Goal: Information Seeking & Learning: Learn about a topic

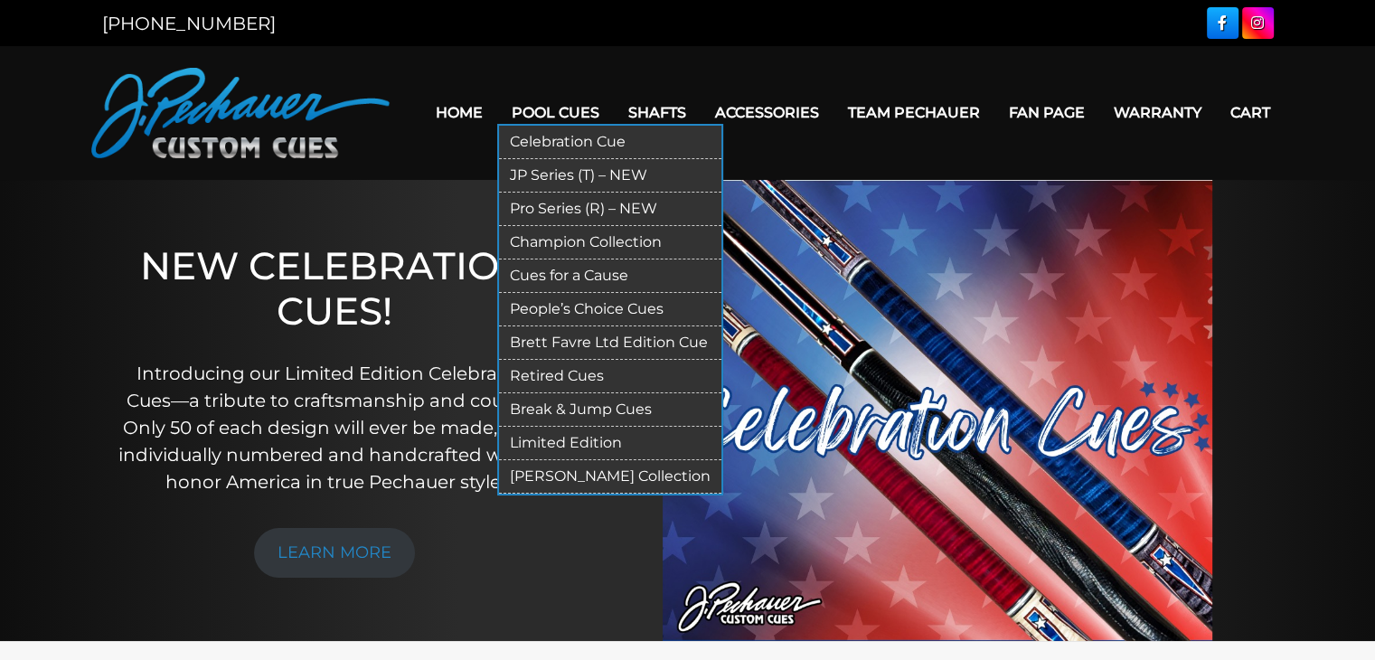
click at [600, 435] on link "Limited Edition" at bounding box center [610, 443] width 222 height 33
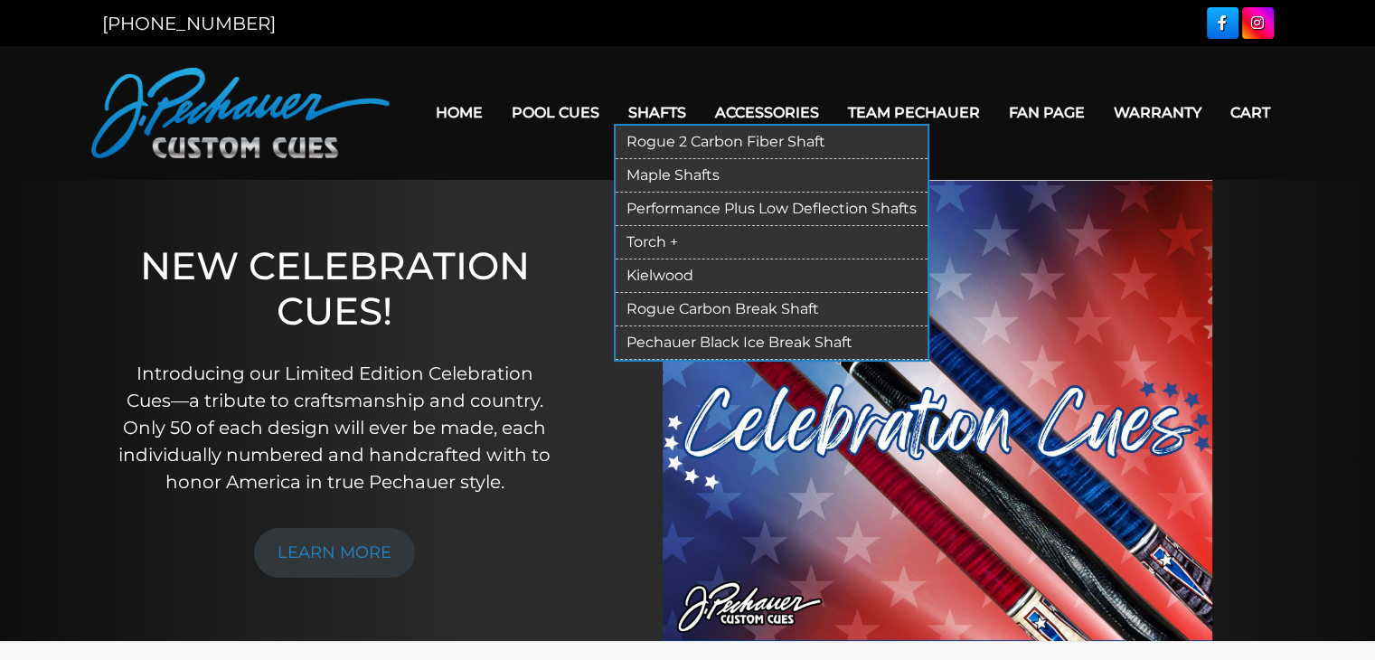
click at [666, 138] on link "Rogue 2 Carbon Fiber Shaft" at bounding box center [772, 142] width 312 height 33
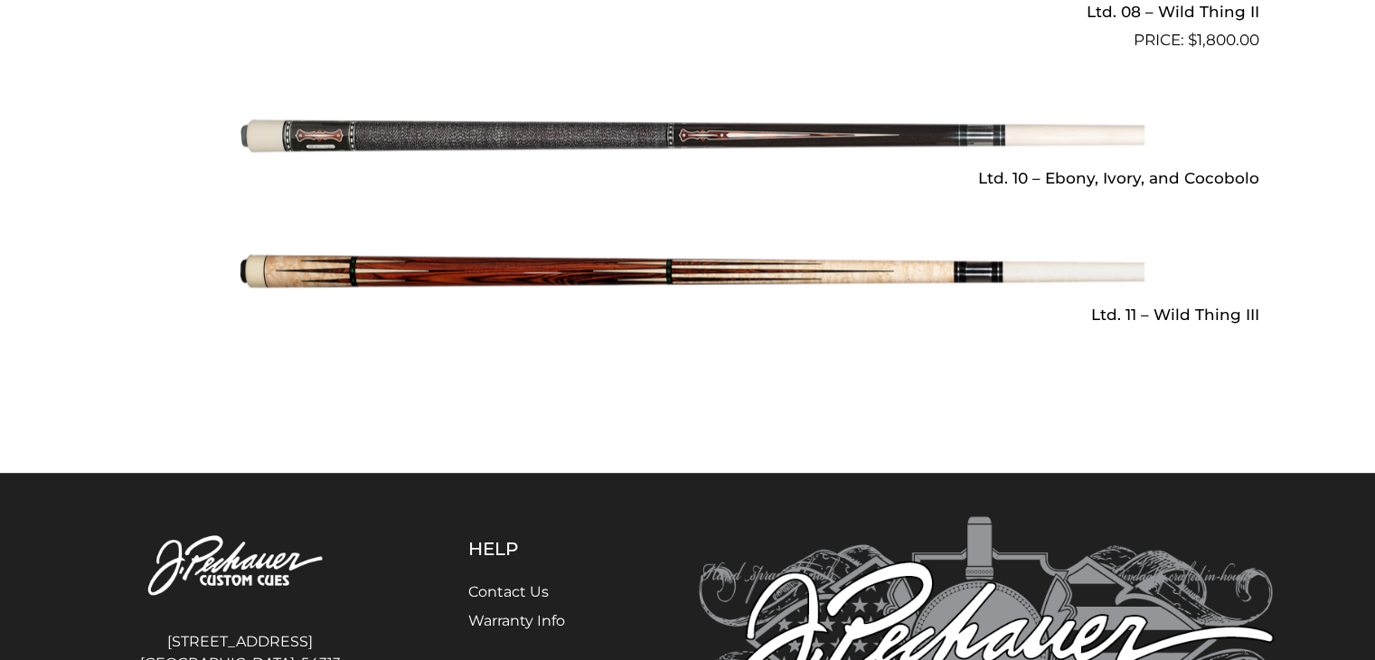
scroll to position [2730, 0]
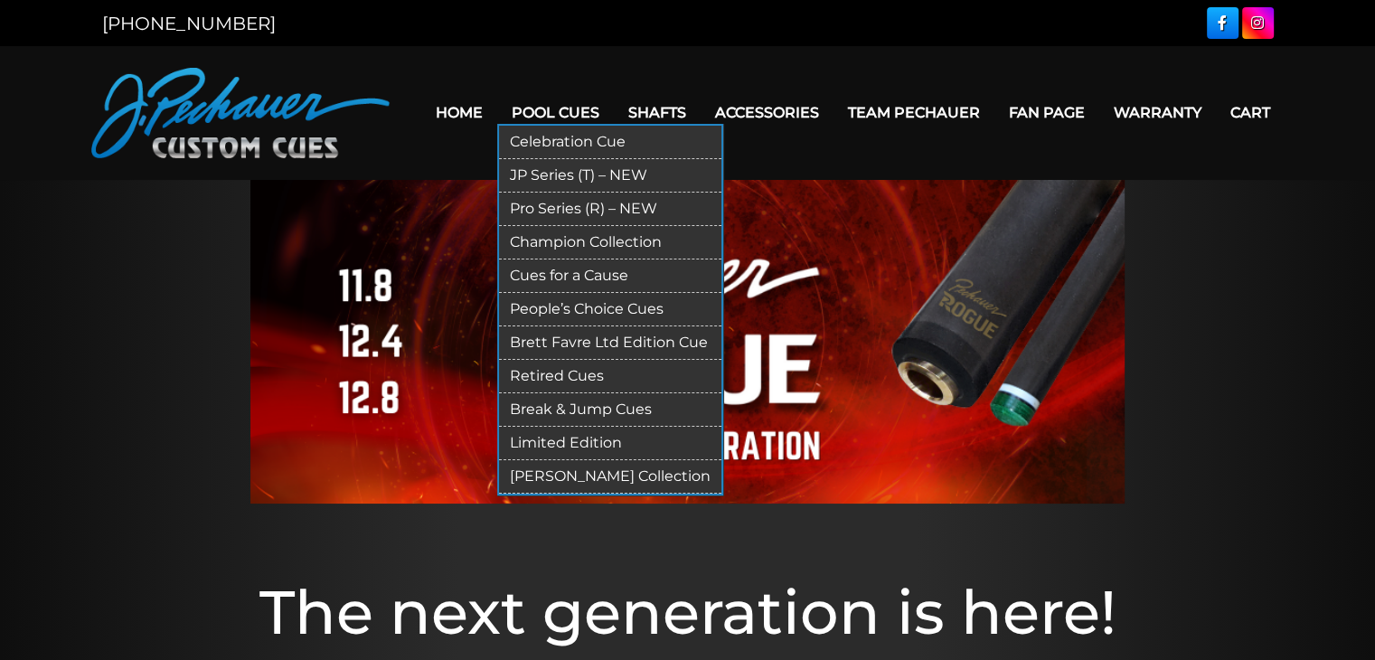
click at [574, 203] on link "Pro Series (R) – NEW" at bounding box center [610, 209] width 222 height 33
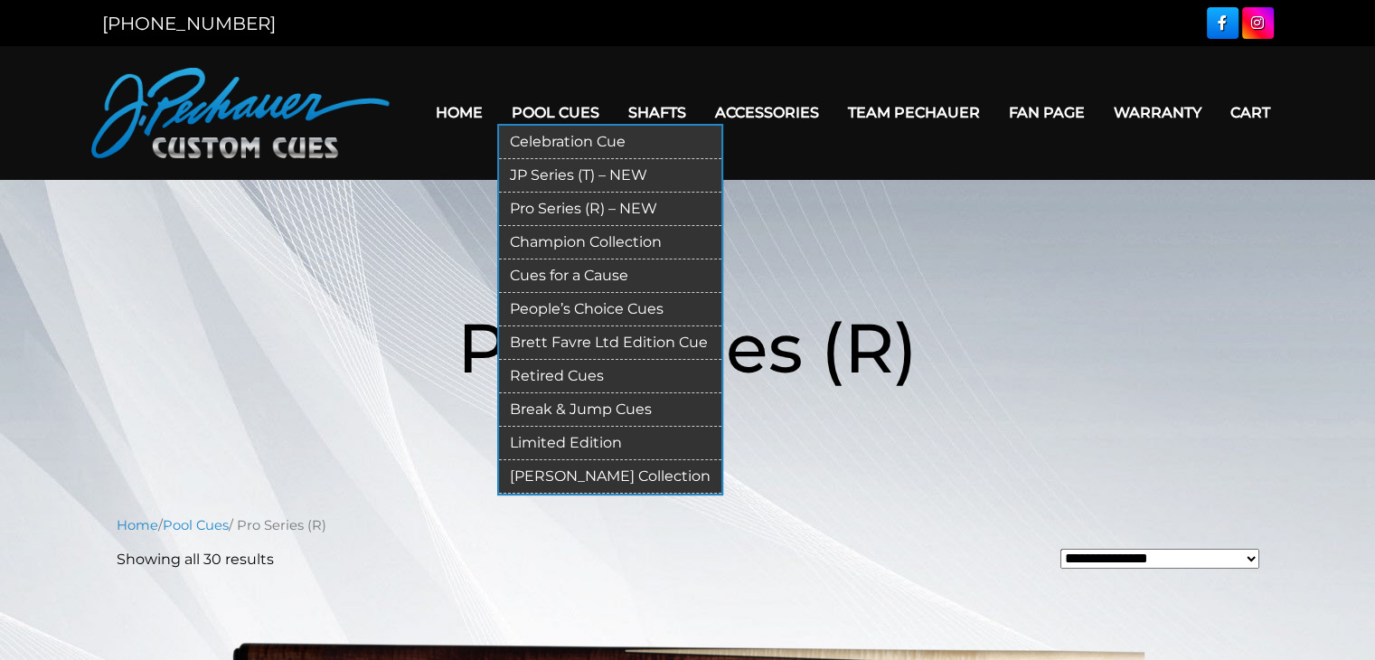
click at [580, 170] on link "JP Series (T) – NEW" at bounding box center [610, 175] width 222 height 33
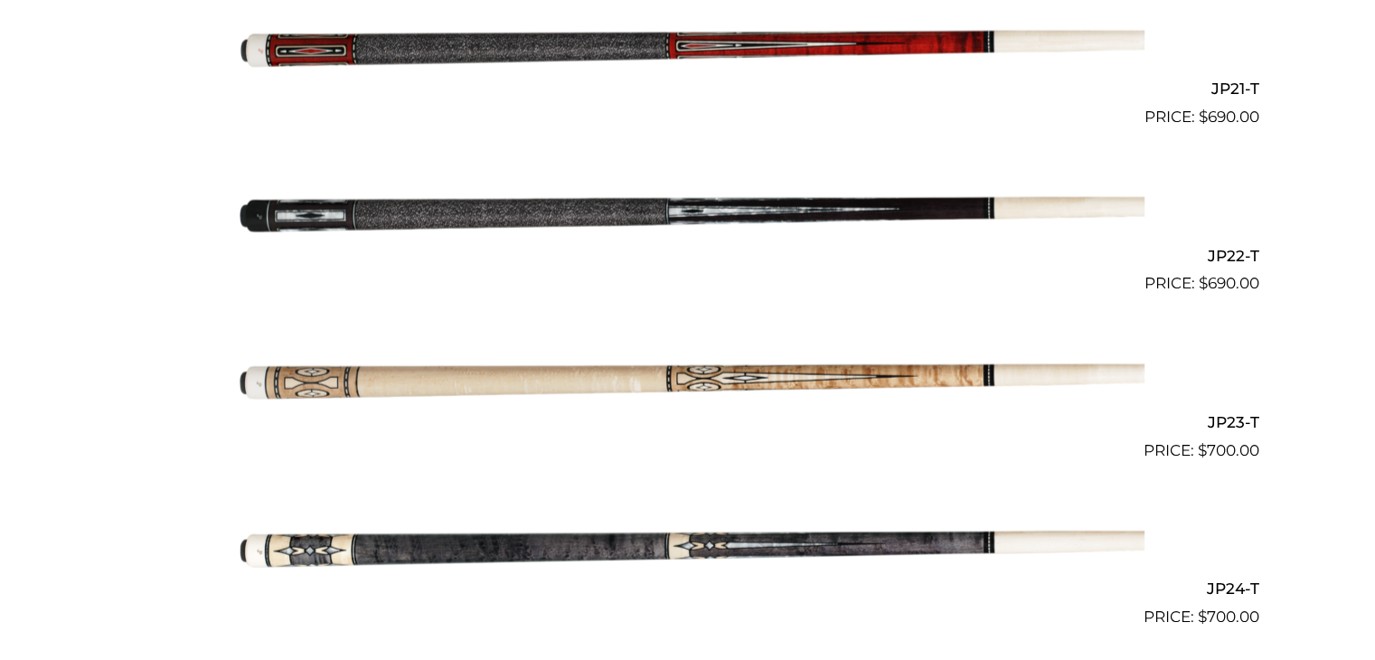
scroll to position [3947, 0]
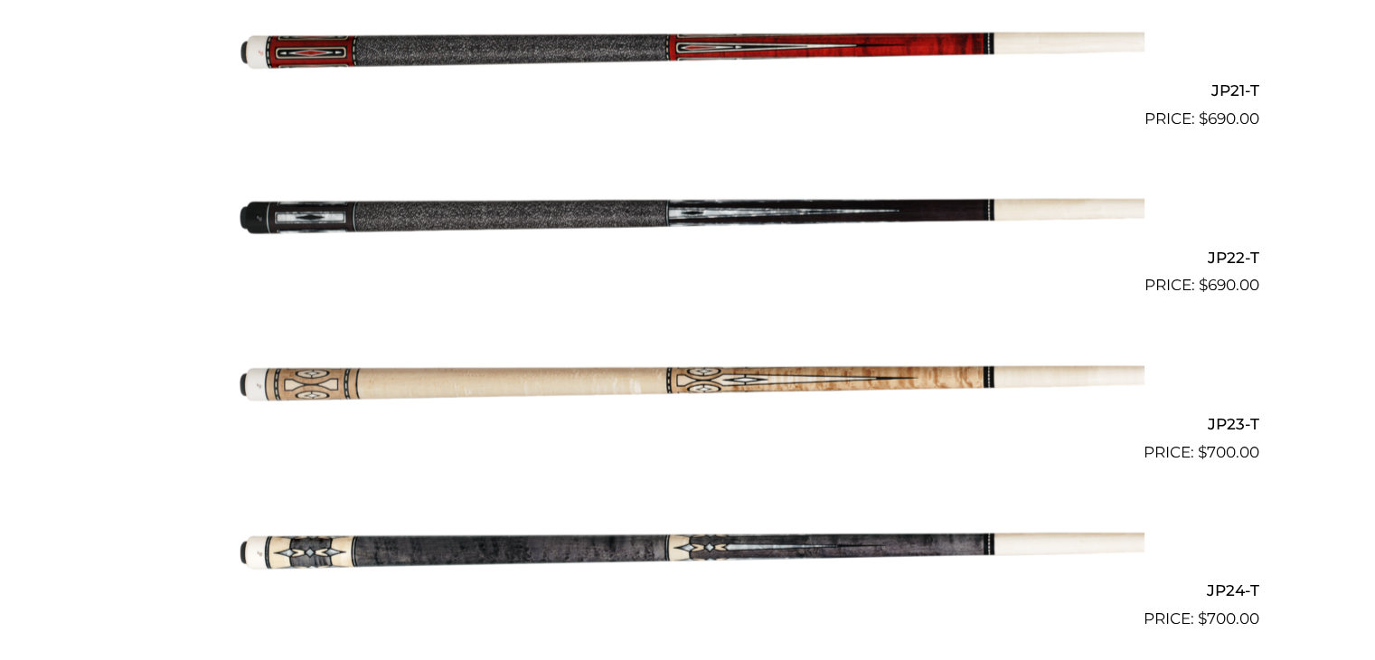
click at [608, 221] on img at bounding box center [687, 214] width 913 height 152
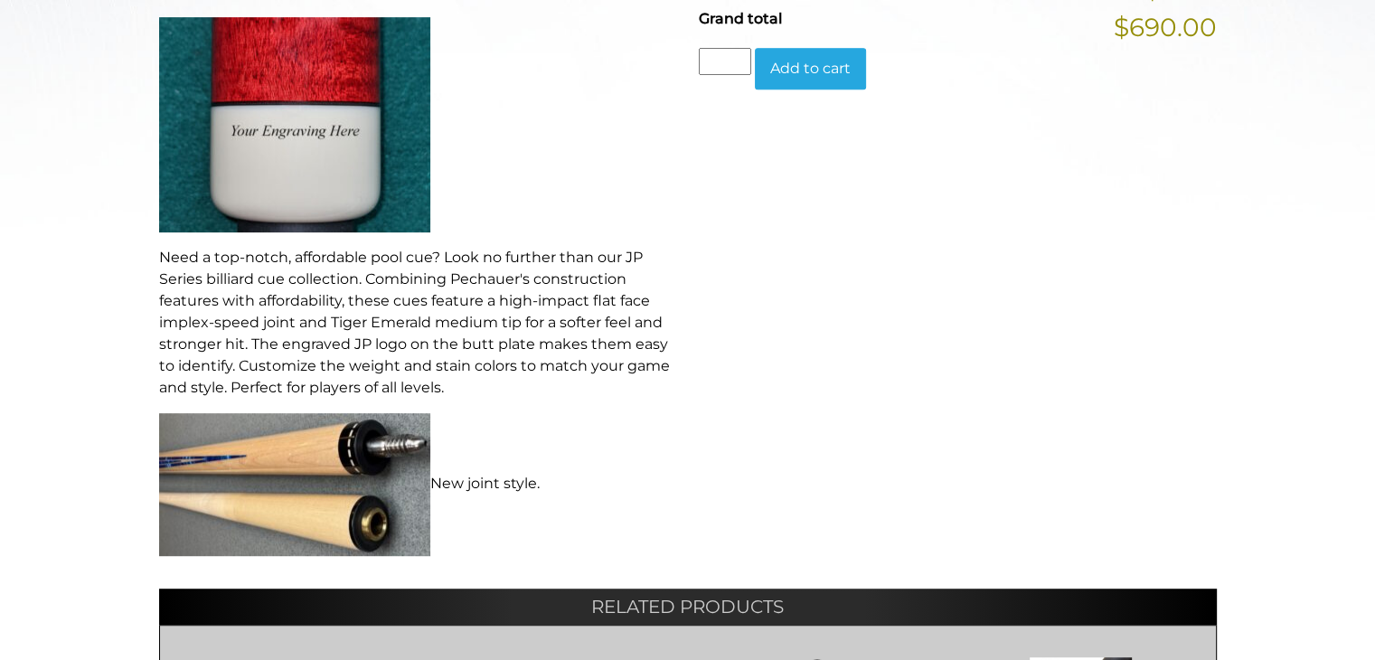
scroll to position [825, 0]
